Goal: Find specific page/section

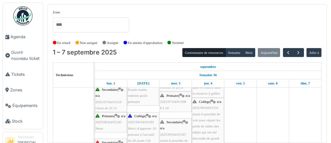
scroll to position [160, 0]
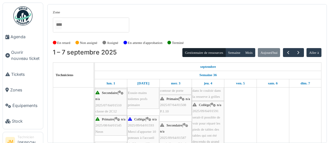
click at [140, 104] on span "Essuie-mains toilettes profs primaire" at bounding box center [137, 99] width 19 height 16
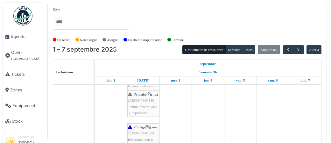
click at [145, 110] on span "Tenture fenêtre local 3.07 primaire" at bounding box center [142, 110] width 29 height 10
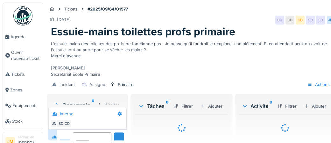
scroll to position [24, 0]
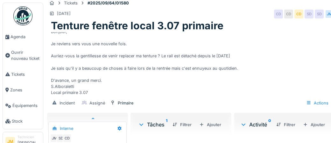
scroll to position [7, 0]
